Goal: Transaction & Acquisition: Download file/media

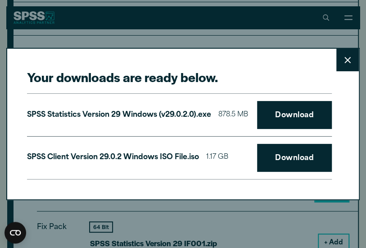
click at [350, 57] on icon at bounding box center [347, 60] width 6 height 7
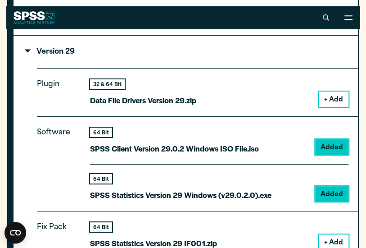
click at [203, 105] on div "32 & 64 Bit Data File Drivers Version 29.zip + Add" at bounding box center [219, 92] width 258 height 27
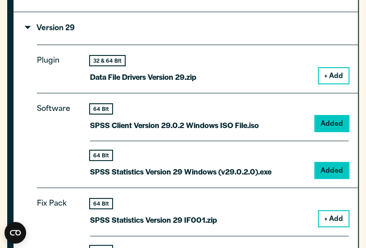
scroll to position [1055, 0]
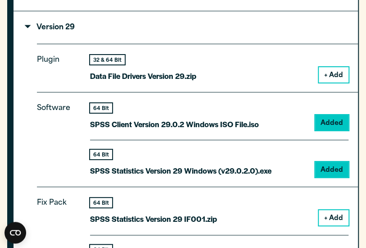
click at [260, 126] on div "64 Bit SPSS Client Version 29.0.2 Windows ISO File.iso Added" at bounding box center [219, 121] width 258 height 37
click at [113, 110] on div "64 Bit" at bounding box center [174, 107] width 169 height 9
click at [44, 27] on p "Version 29" at bounding box center [50, 27] width 49 height 7
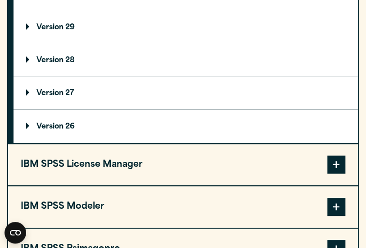
click at [44, 27] on p "Version 29" at bounding box center [50, 27] width 49 height 7
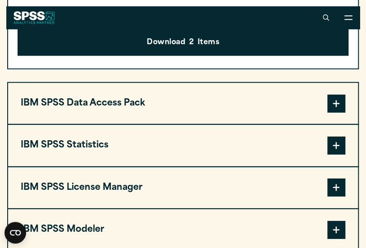
click at [99, 149] on button "IBM SPSS Statistics" at bounding box center [183, 145] width 350 height 41
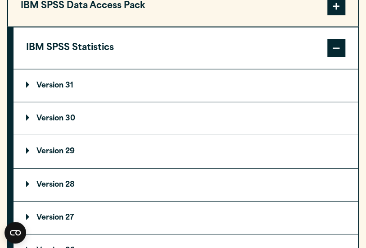
scroll to position [836, 0]
click at [91, 149] on summary "Version 29" at bounding box center [186, 151] width 344 height 32
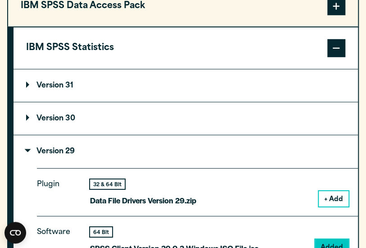
scroll to position [929, 0]
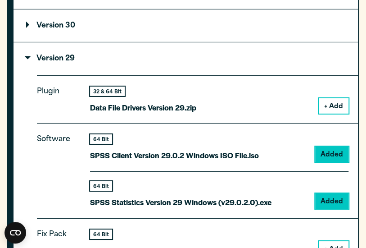
click at [203, 151] on p "SPSS Client Version 29.0.2 Windows ISO File.iso" at bounding box center [174, 155] width 169 height 13
click at [127, 153] on p "SPSS Client Version 29.0.2 Windows ISO File.iso" at bounding box center [174, 155] width 169 height 13
click at [122, 153] on p "SPSS Client Version 29.0.2 Windows ISO File.iso" at bounding box center [174, 155] width 169 height 13
click at [211, 207] on p "SPSS Statistics Version 29 Windows (v29.0.2.0).exe" at bounding box center [180, 201] width 181 height 13
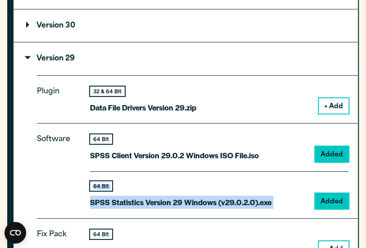
drag, startPoint x: 211, startPoint y: 207, endPoint x: 275, endPoint y: 182, distance: 69.0
click at [275, 182] on div "64 Bit SPSS Statistics Version 29 Windows (v29.0.2.0).exe Added" at bounding box center [219, 189] width 258 height 37
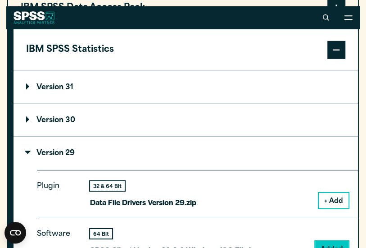
scroll to position [829, 0]
